Goal: Task Accomplishment & Management: Use online tool/utility

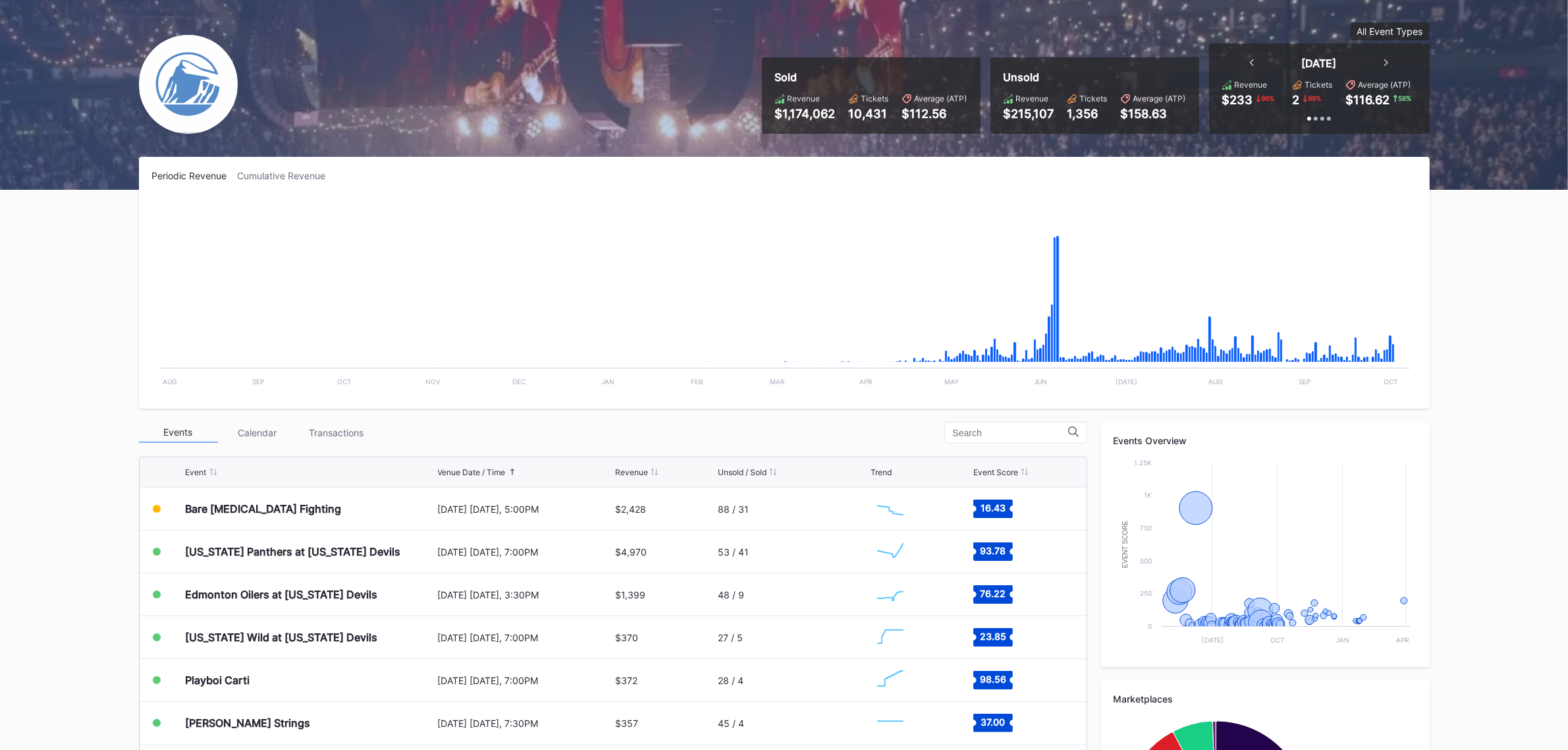
scroll to position [164, 0]
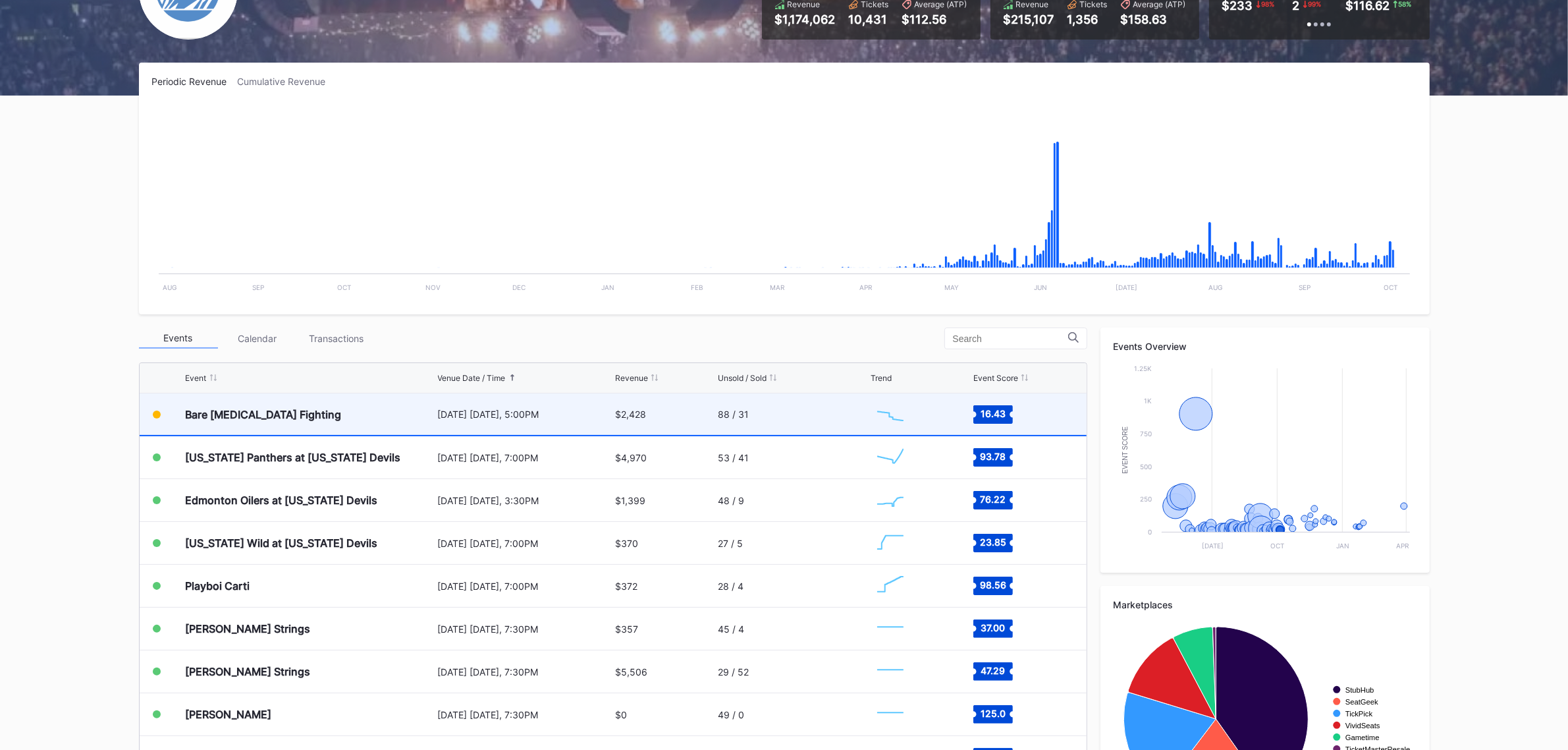
click at [511, 416] on div "[DATE] [DATE], 5:00PM" at bounding box center [525, 414] width 175 height 11
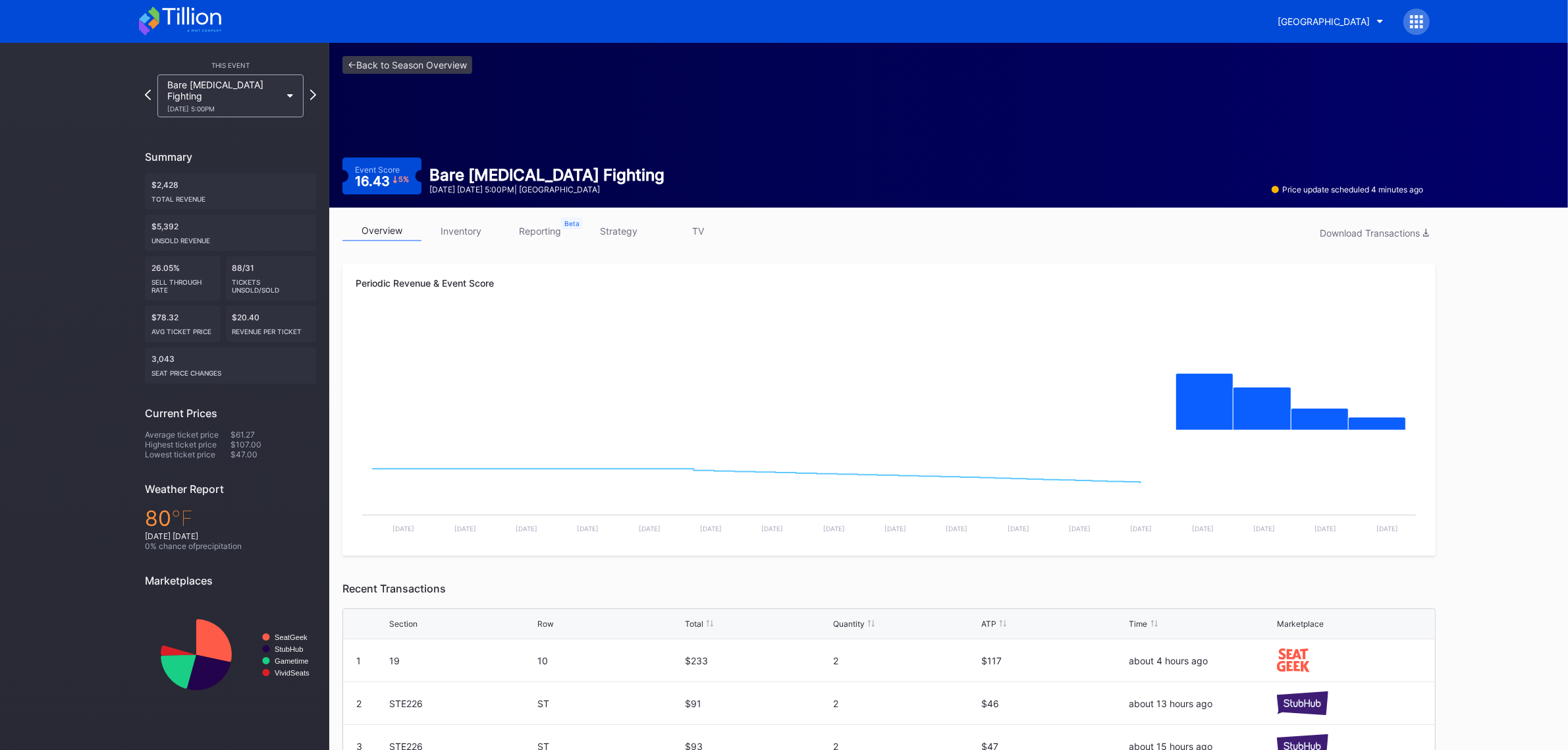
click at [629, 231] on link "strategy" at bounding box center [619, 231] width 79 height 21
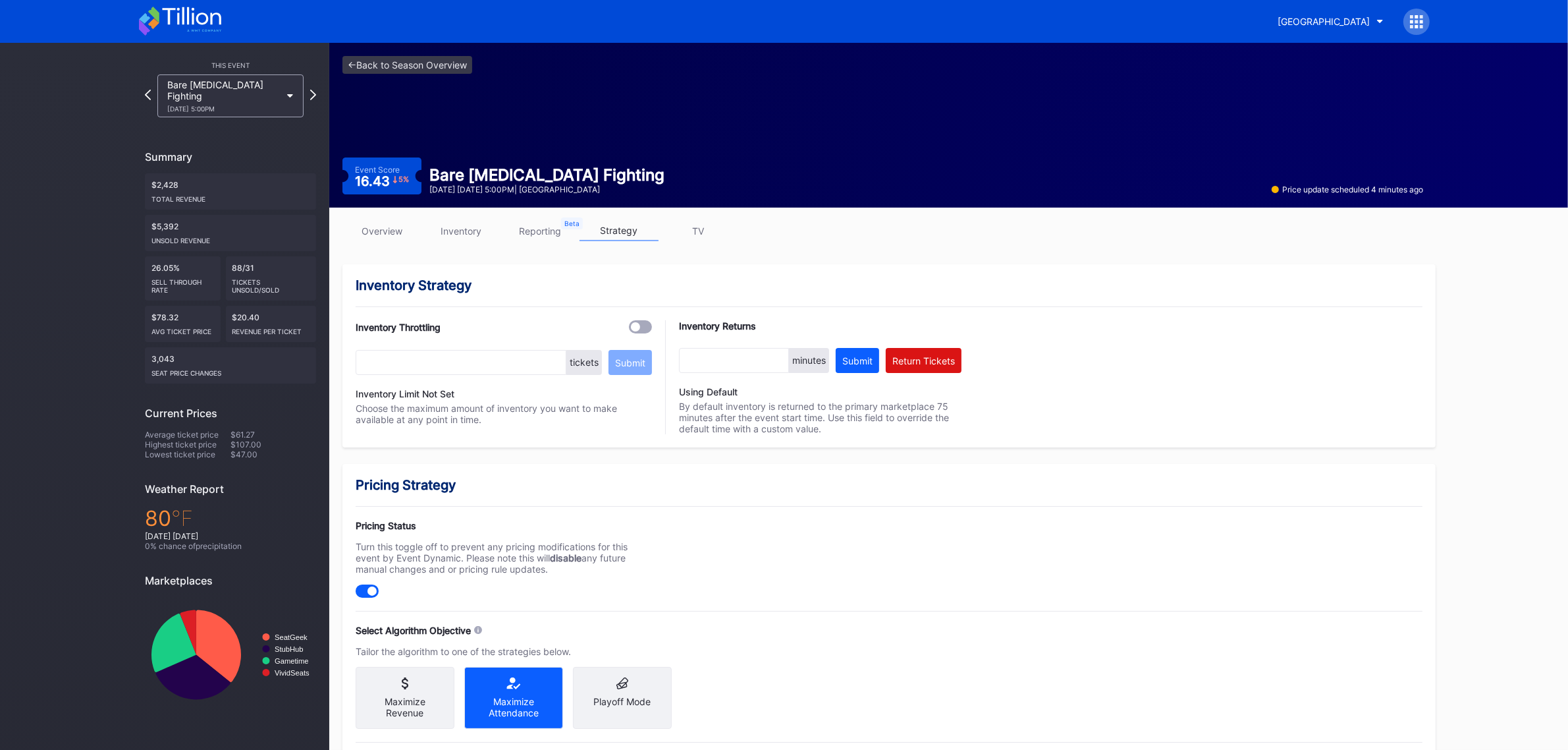
click at [392, 227] on link "overview" at bounding box center [382, 231] width 79 height 21
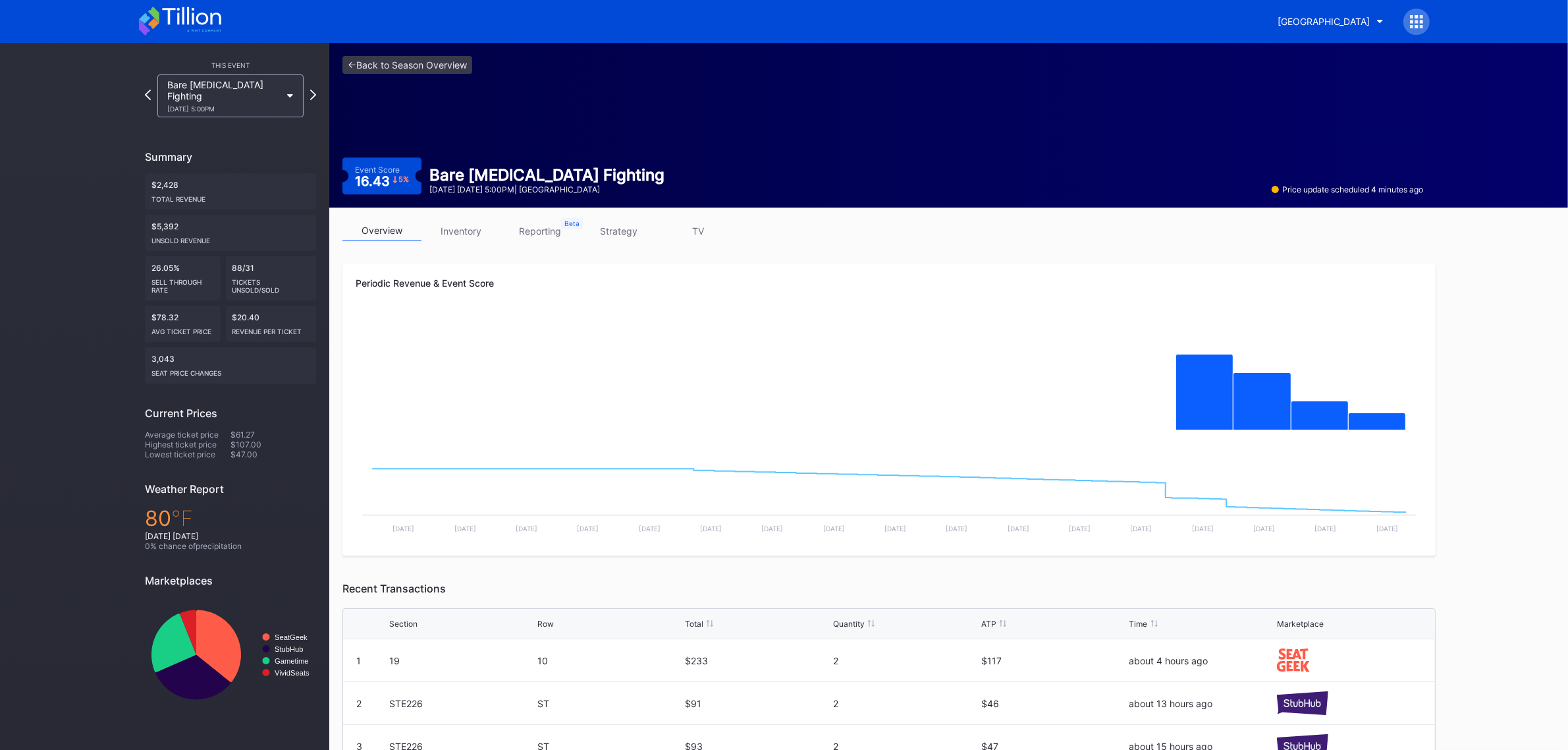
click at [446, 224] on link "inventory" at bounding box center [461, 231] width 79 height 21
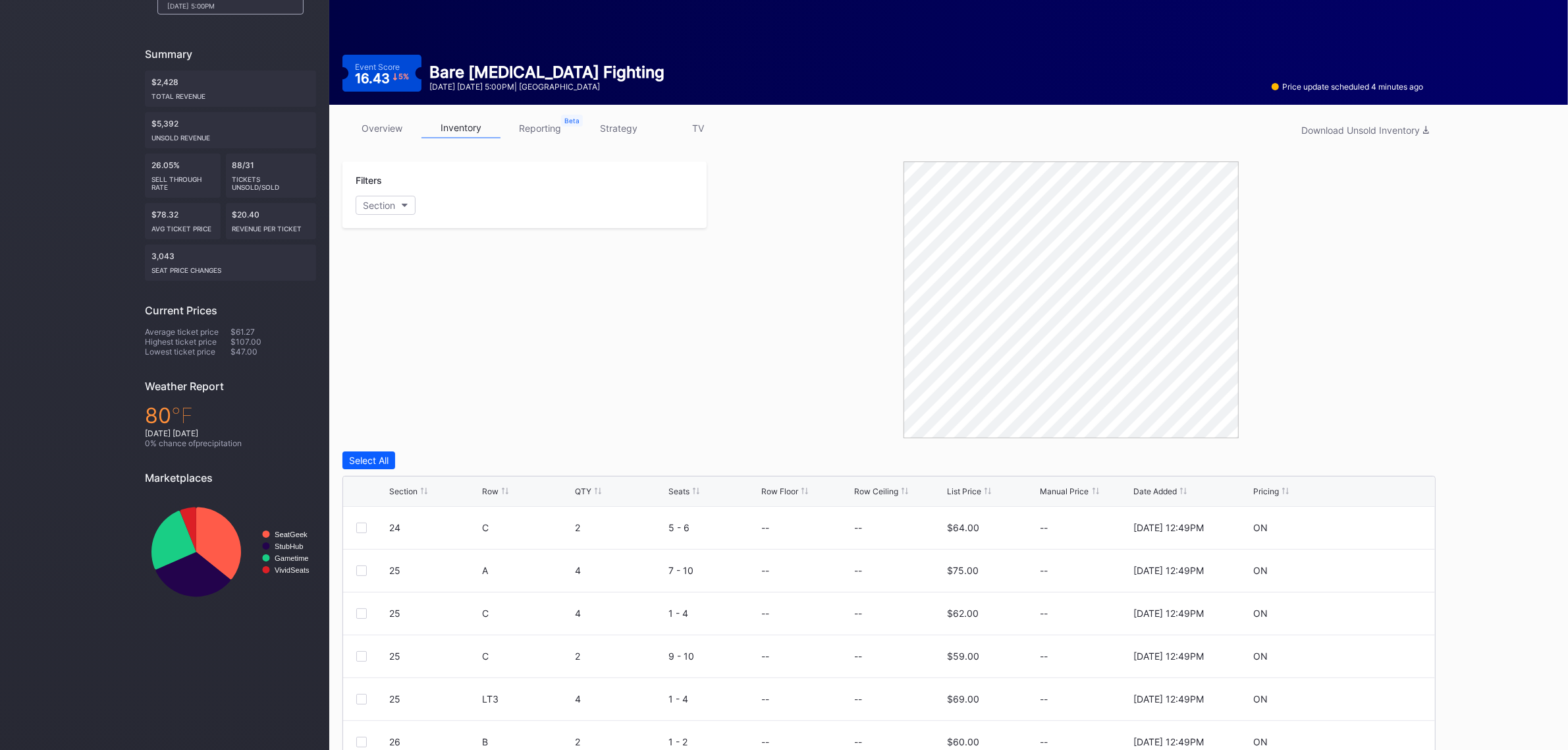
scroll to position [133, 0]
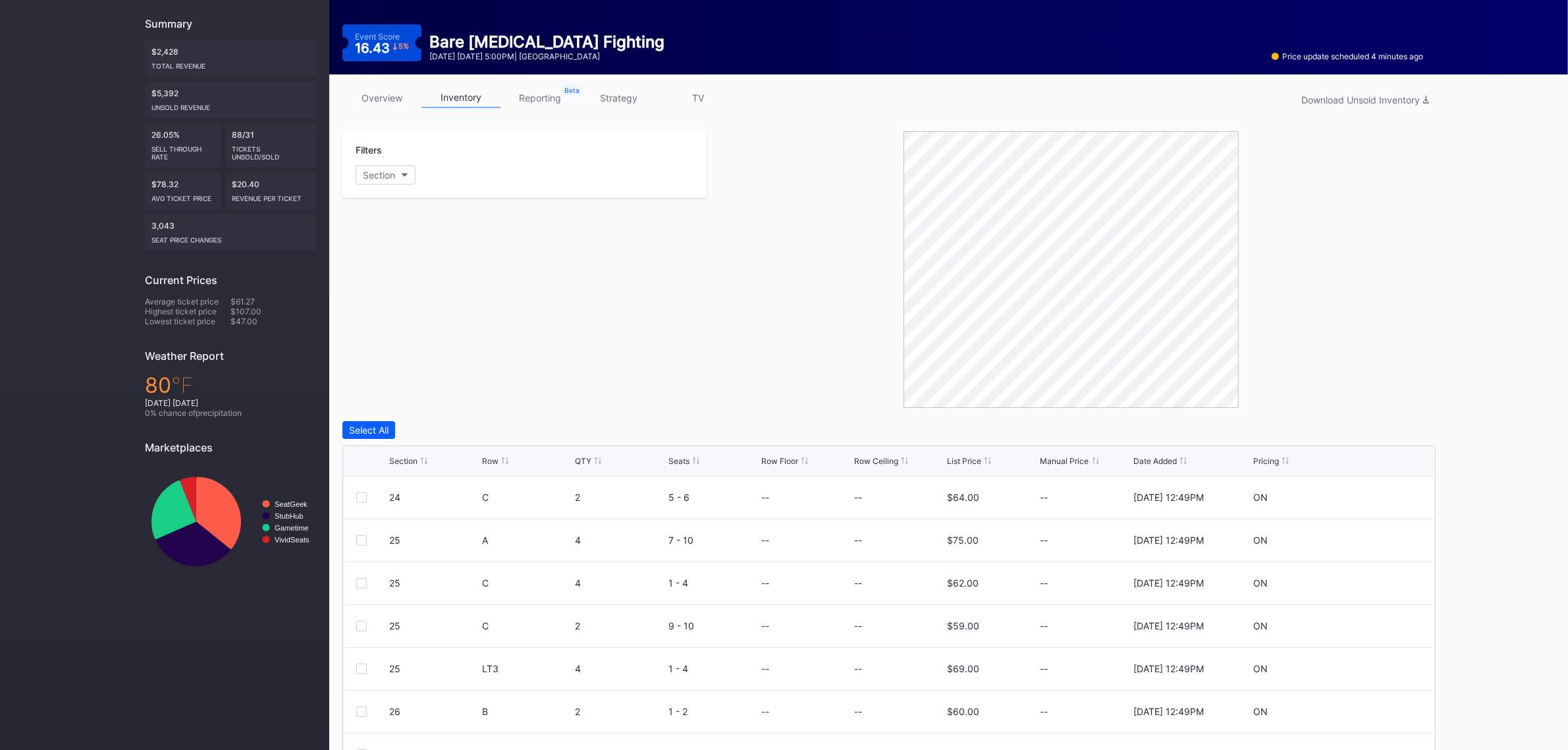
click at [409, 464] on div "Section" at bounding box center [403, 461] width 28 height 10
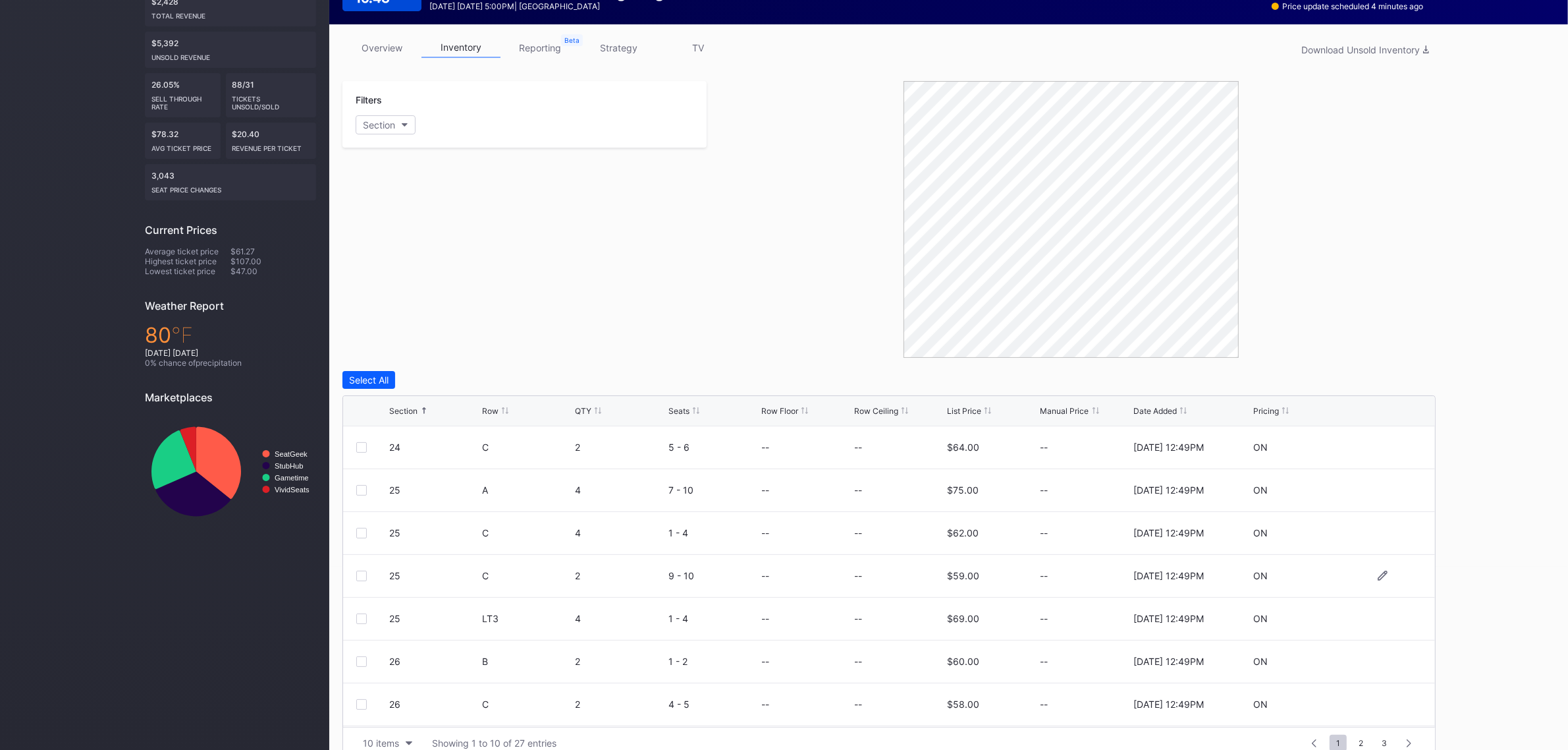
scroll to position [206, 0]
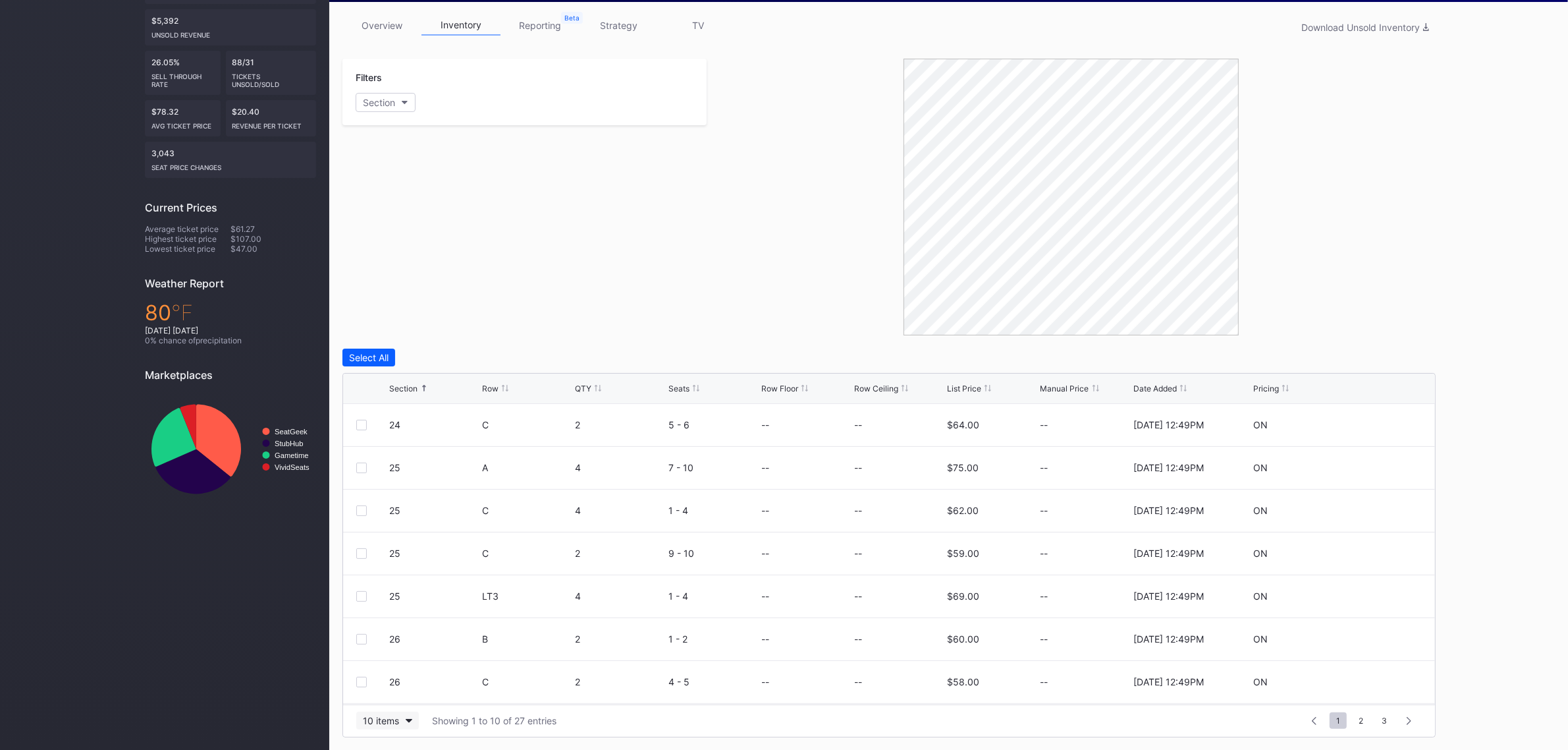
click at [382, 719] on div "10 items" at bounding box center [380, 720] width 36 height 11
click at [386, 673] on div "100 items" at bounding box center [387, 663] width 63 height 24
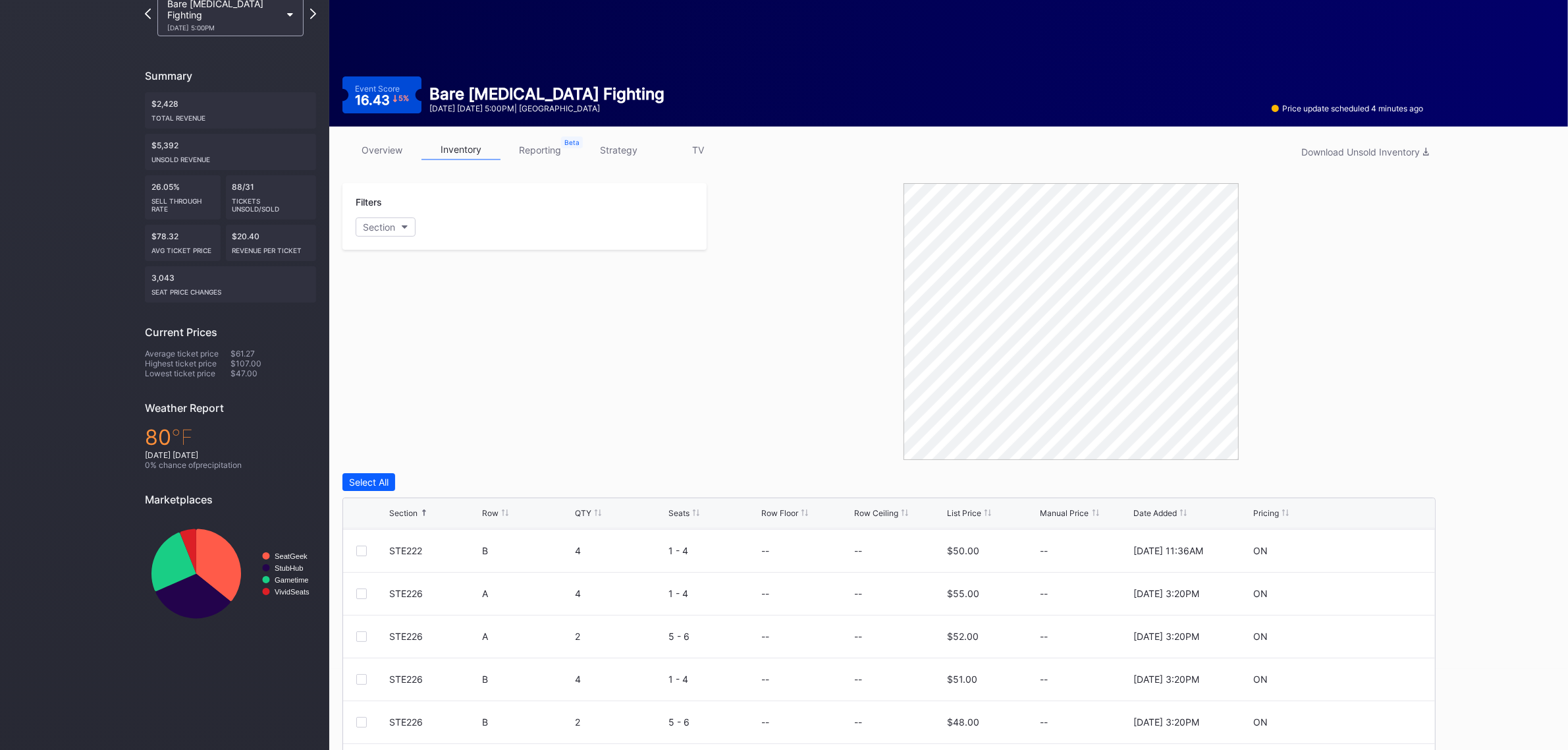
scroll to position [0, 0]
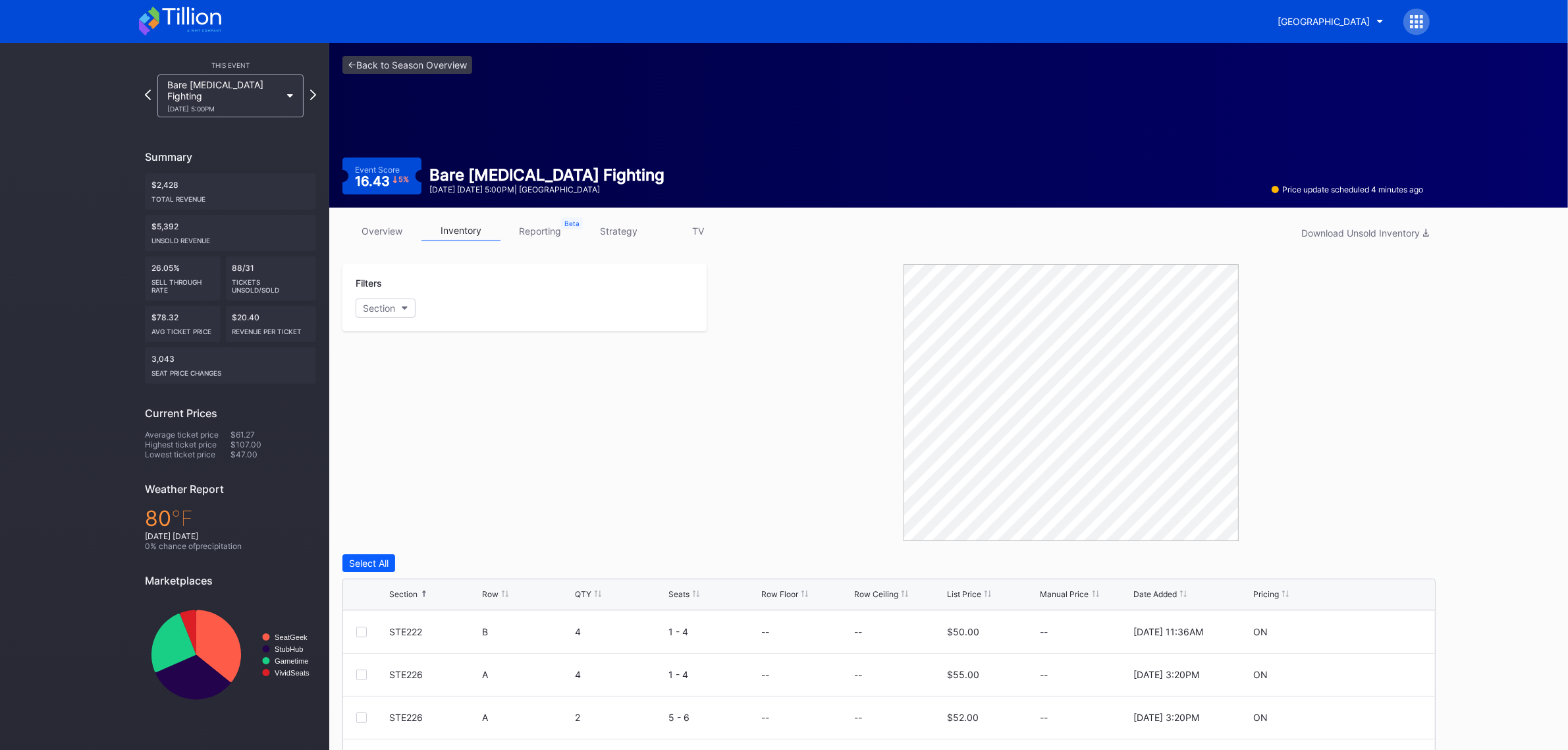
click at [613, 232] on link "strategy" at bounding box center [619, 231] width 79 height 21
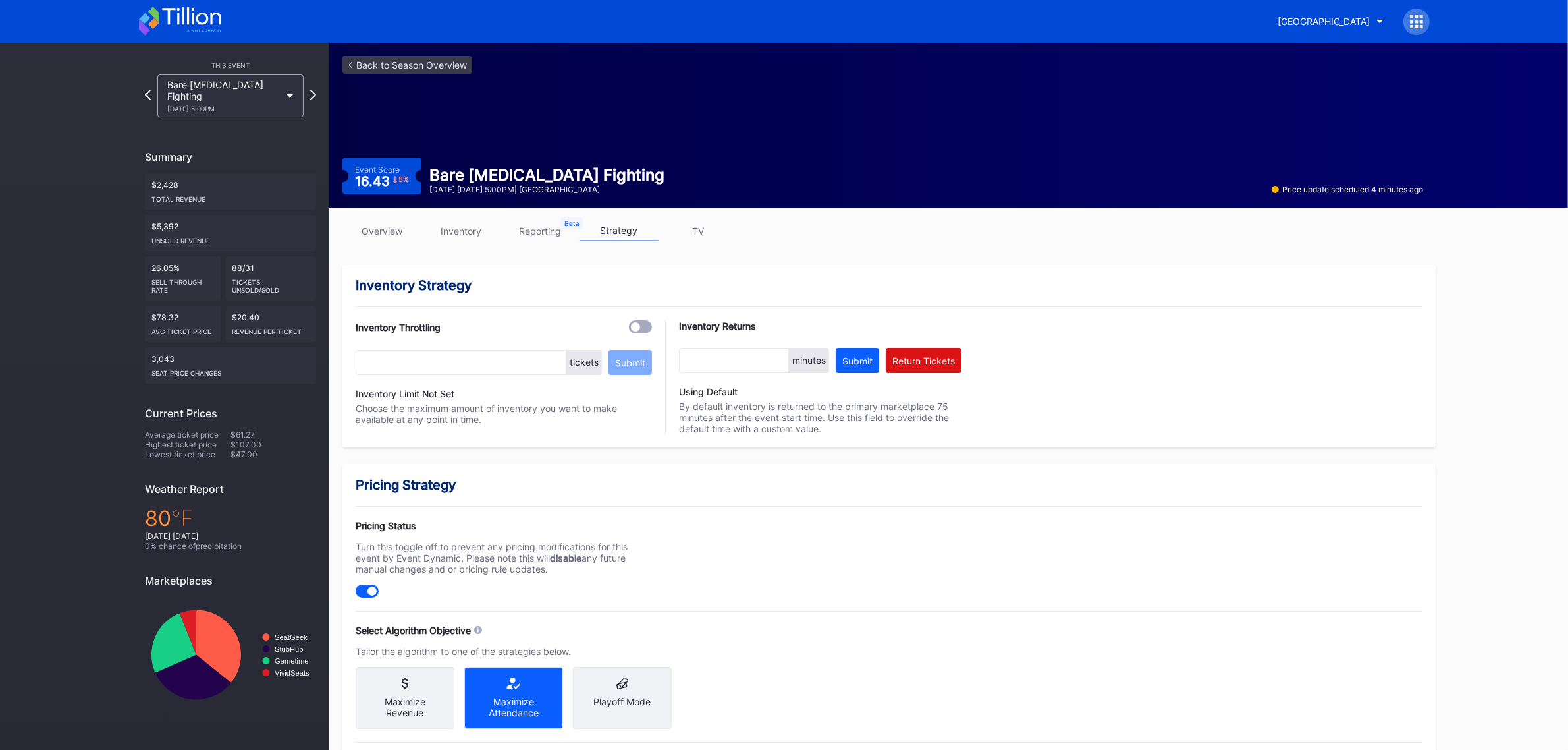
click at [640, 325] on div at bounding box center [640, 327] width 23 height 13
click at [529, 355] on input "text" at bounding box center [461, 363] width 211 height 25
type input "2"
type input "30"
click at [647, 364] on button "Submit" at bounding box center [630, 363] width 44 height 25
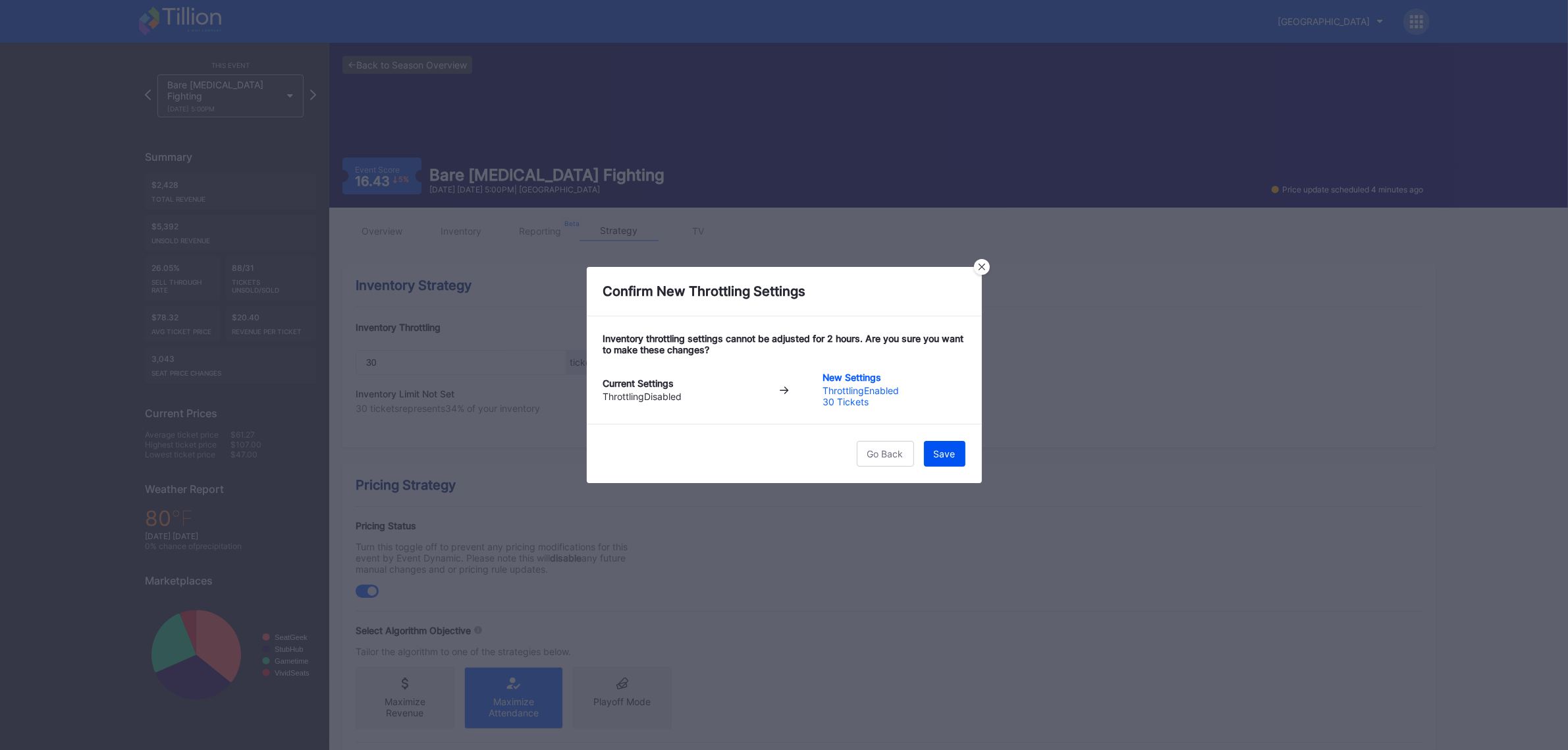
click at [945, 458] on div "Save" at bounding box center [944, 453] width 21 height 11
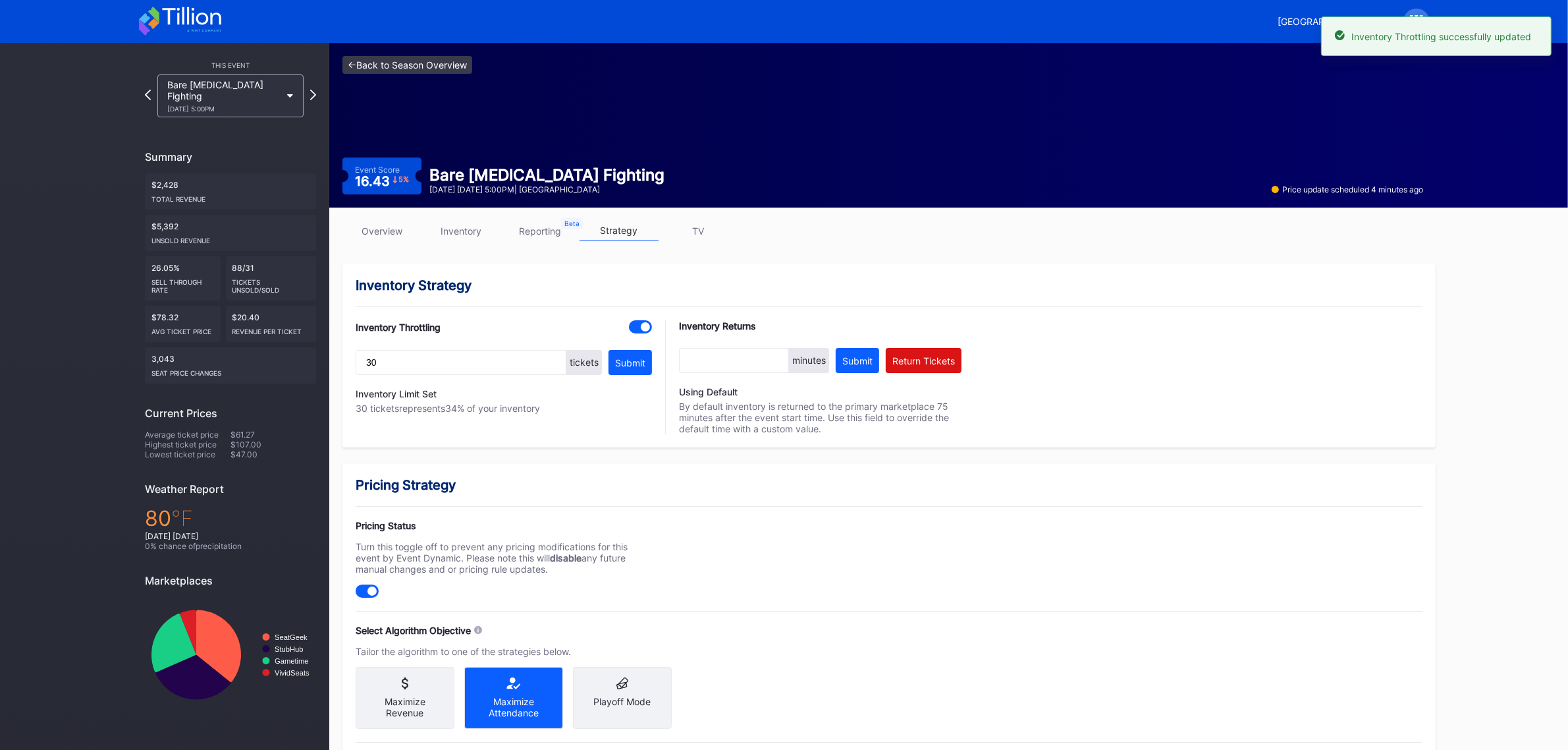
click at [403, 63] on link "<- Back to Season Overview" at bounding box center [407, 65] width 129 height 18
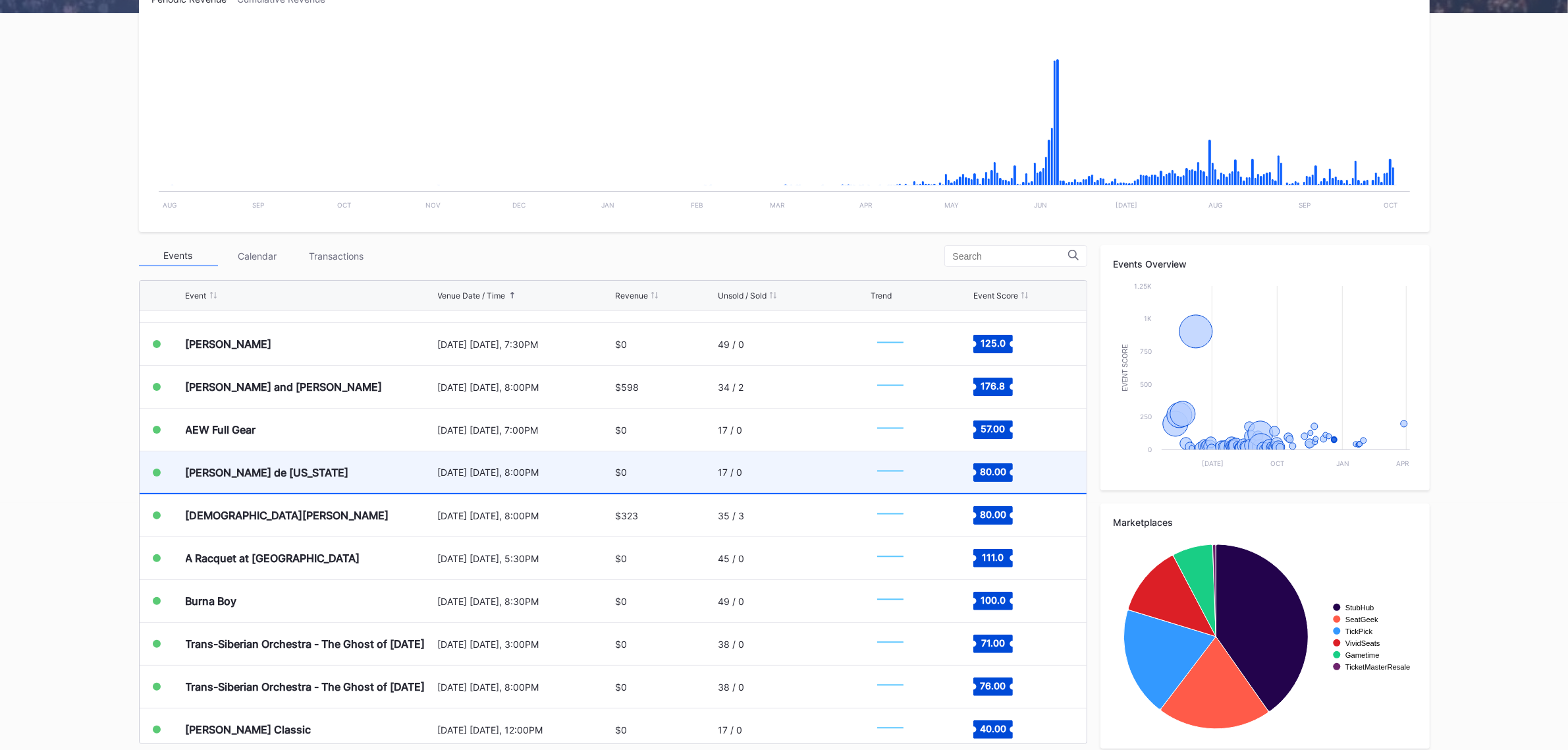
scroll to position [2560, 0]
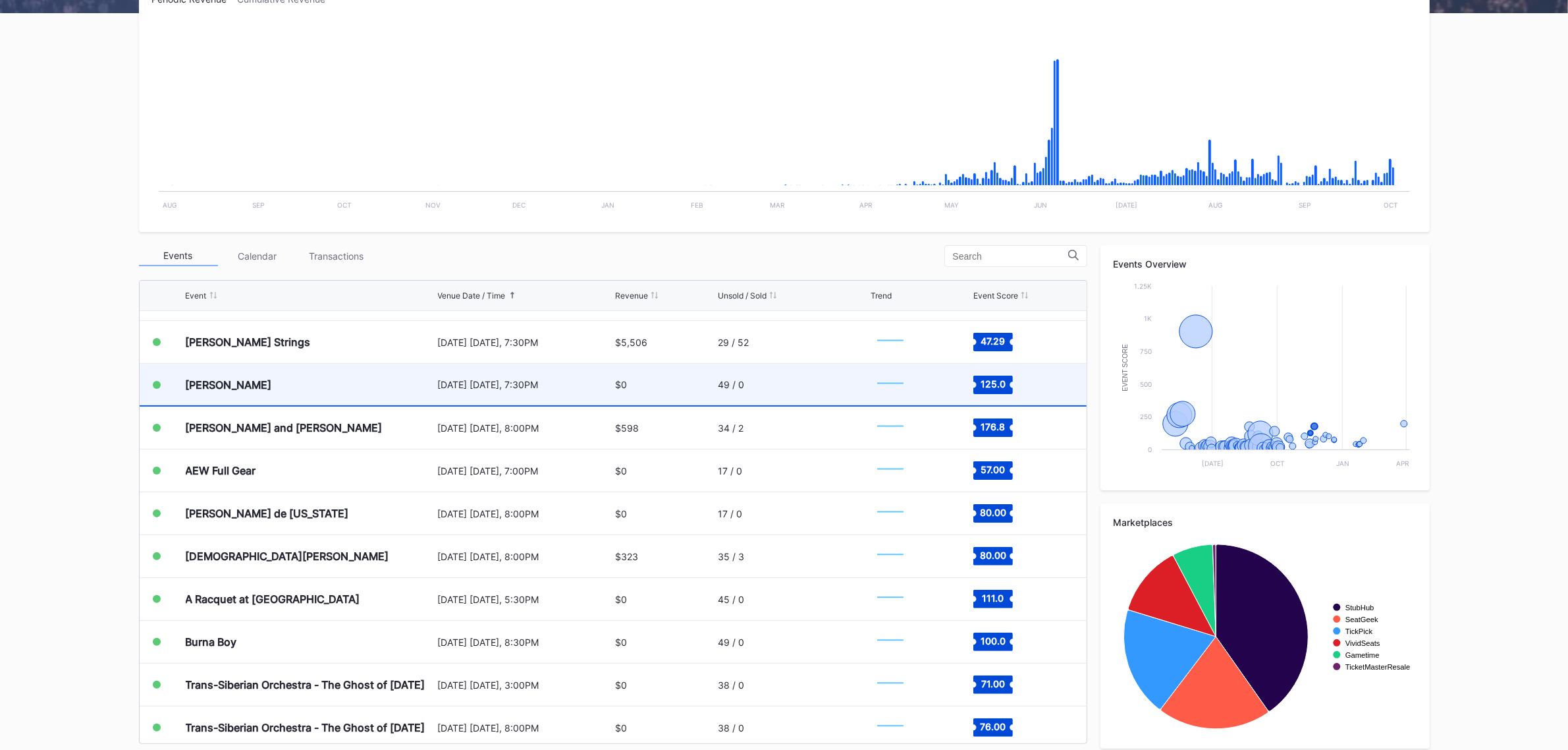
click at [480, 396] on div "[DATE] [DATE], 7:30PM" at bounding box center [525, 384] width 175 height 41
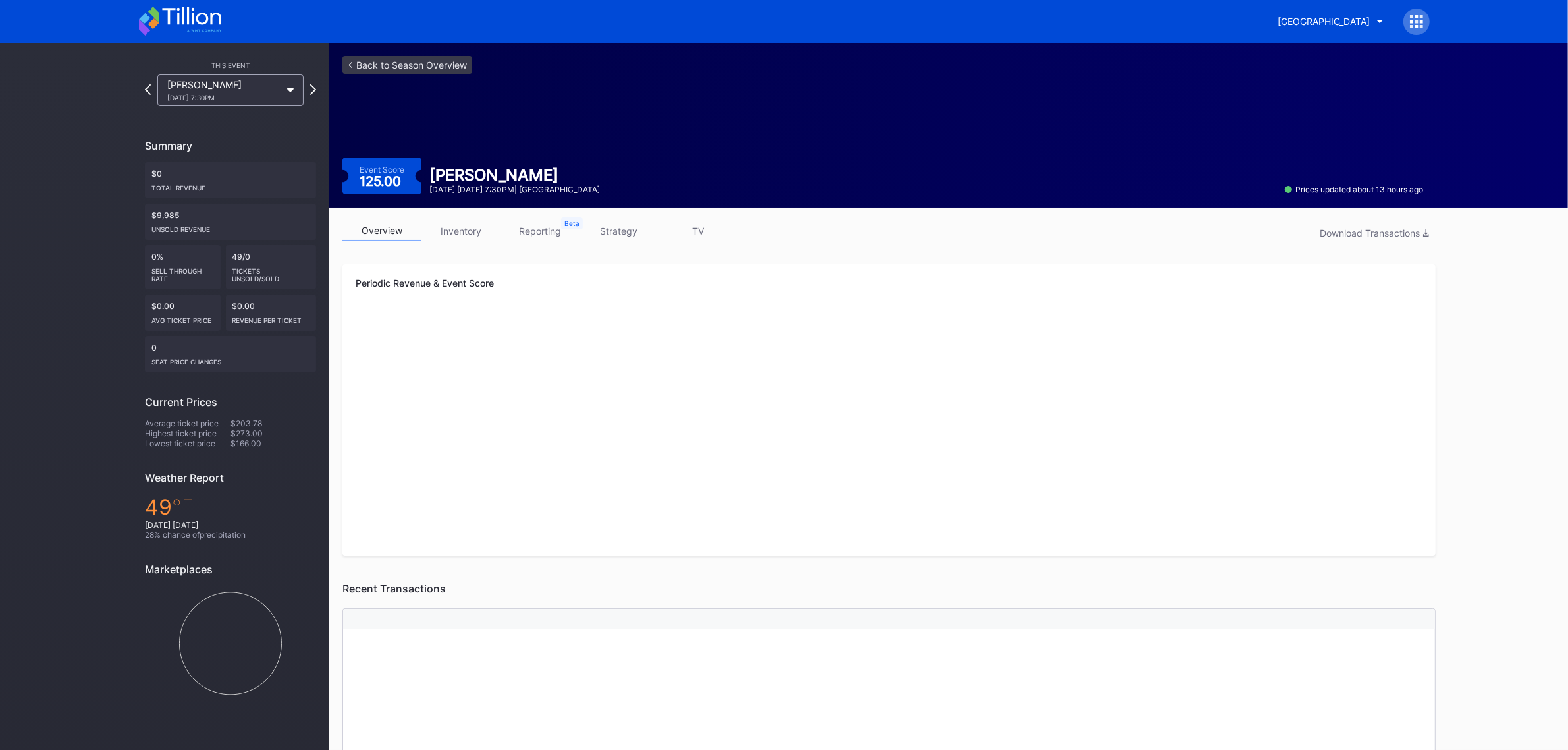
click at [449, 230] on link "inventory" at bounding box center [461, 231] width 79 height 21
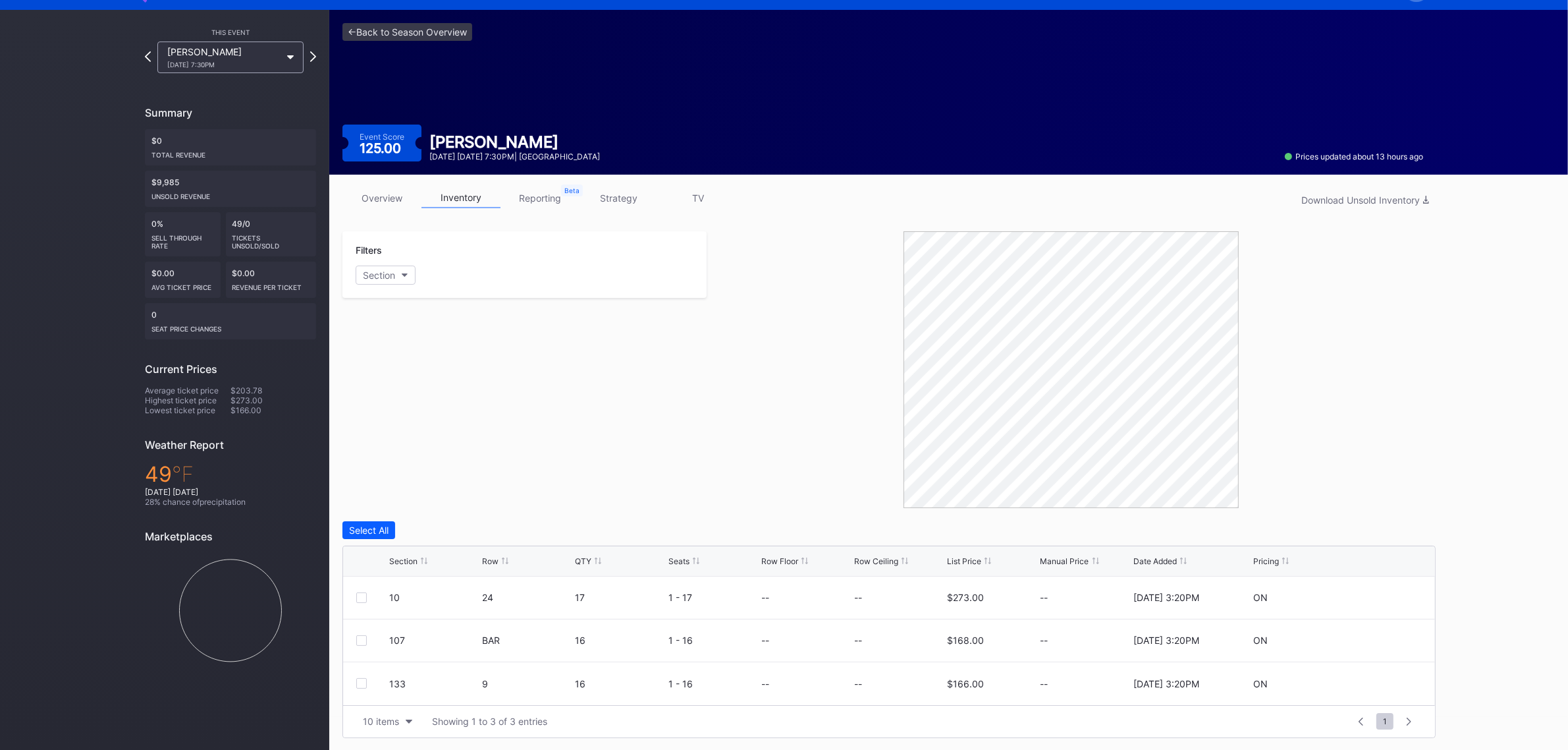
scroll to position [33, 0]
click at [406, 27] on link "<- Back to Season Overview" at bounding box center [407, 31] width 129 height 18
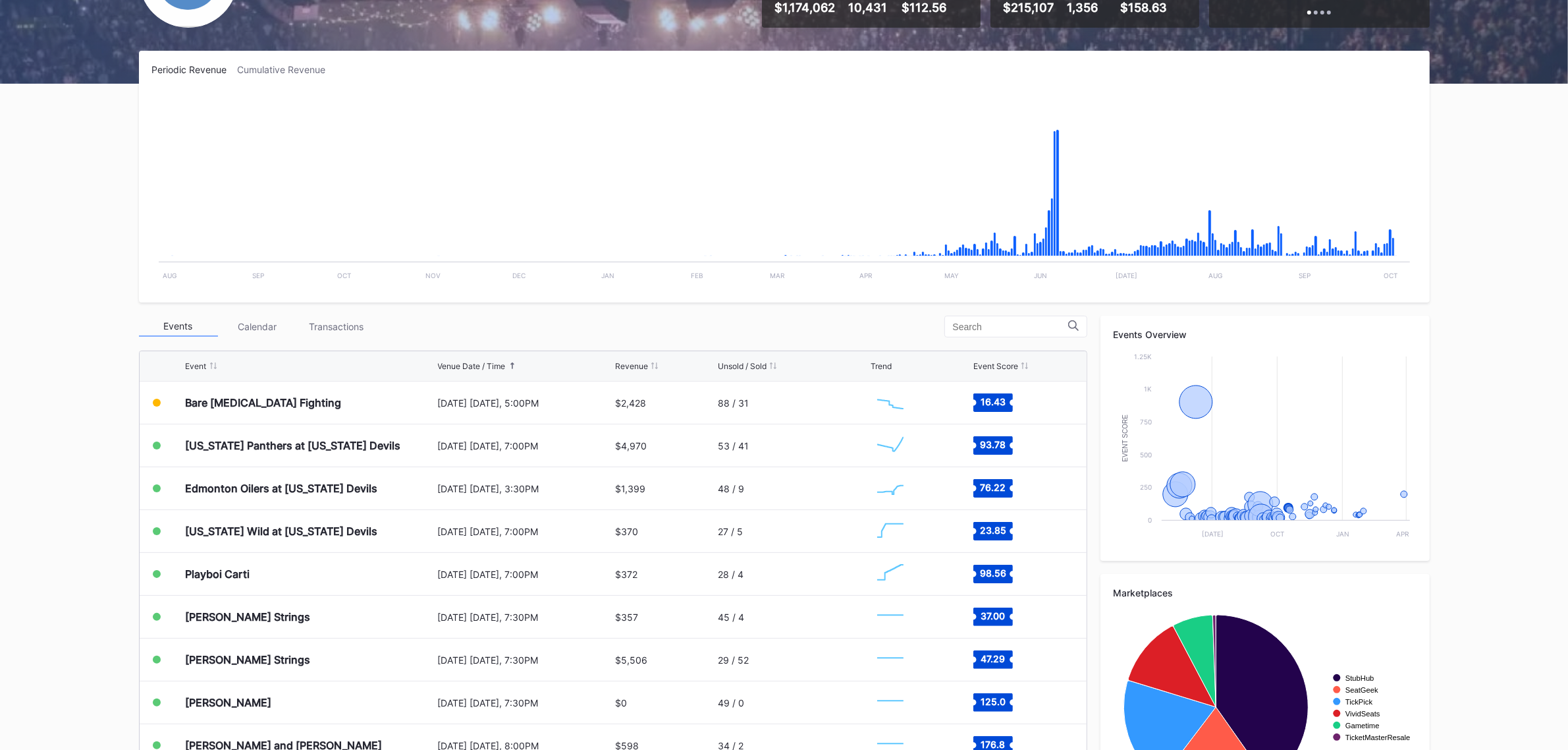
scroll to position [176, 0]
